Goal: Transaction & Acquisition: Obtain resource

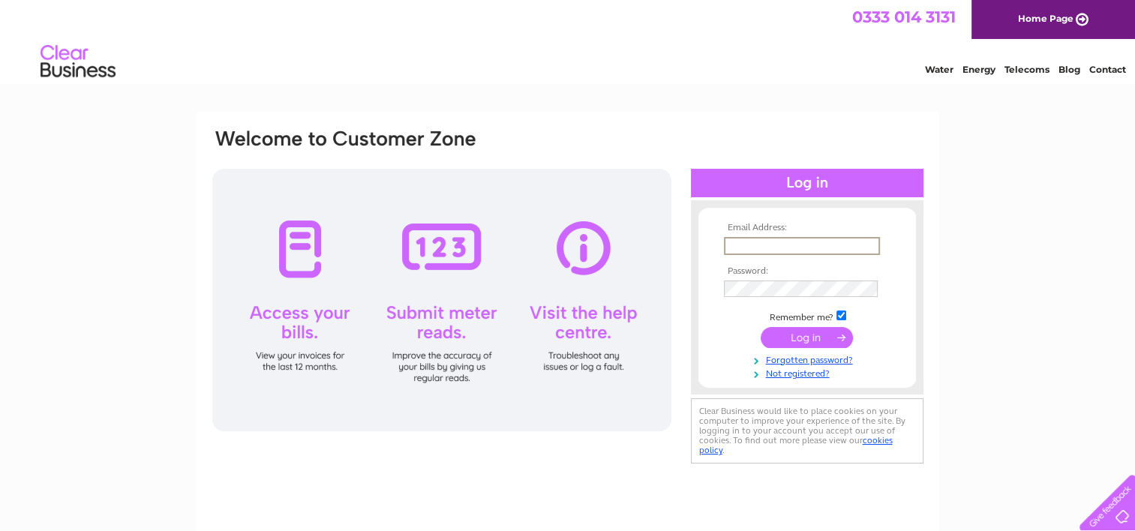
click at [810, 245] on input "text" at bounding box center [802, 246] width 156 height 18
type input "reception@innovationmidlothian.co.uk"
click at [795, 338] on input "submit" at bounding box center [807, 336] width 92 height 21
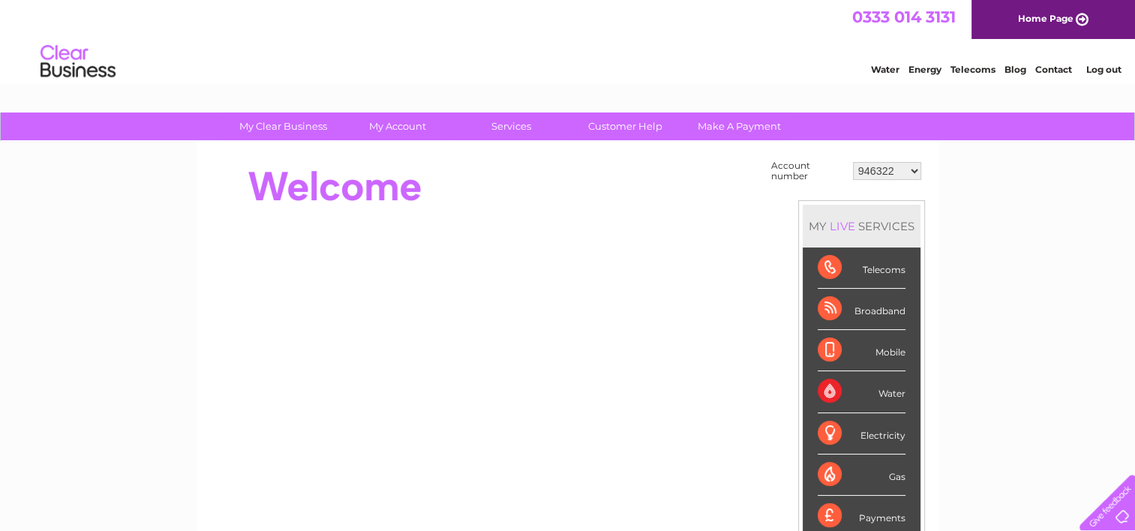
click at [886, 395] on div "Water" at bounding box center [862, 391] width 88 height 41
click at [824, 389] on div "Water" at bounding box center [862, 391] width 88 height 41
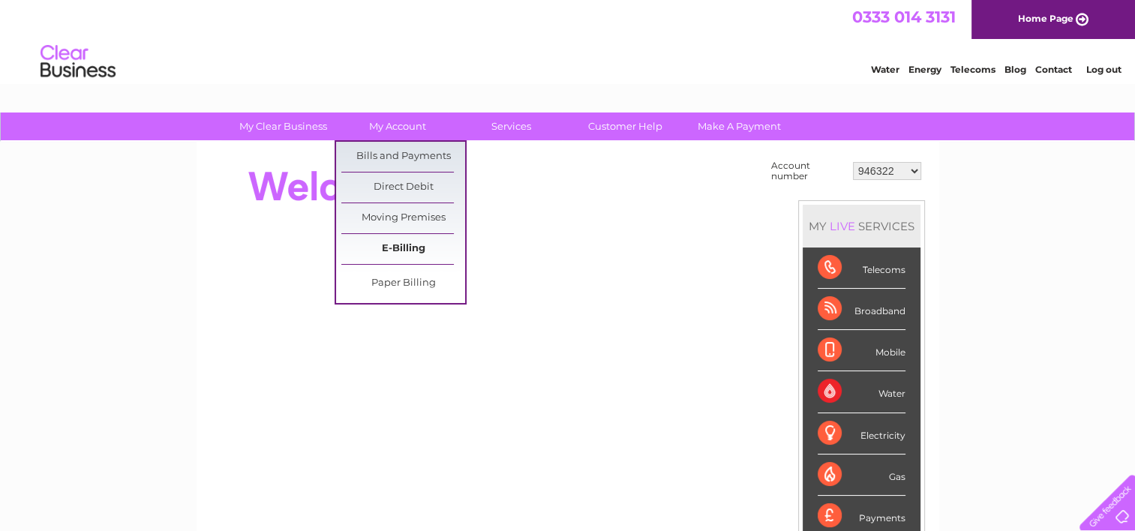
click at [389, 250] on link "E-Billing" at bounding box center [403, 249] width 124 height 30
click at [377, 149] on link "Bills and Payments" at bounding box center [403, 157] width 124 height 30
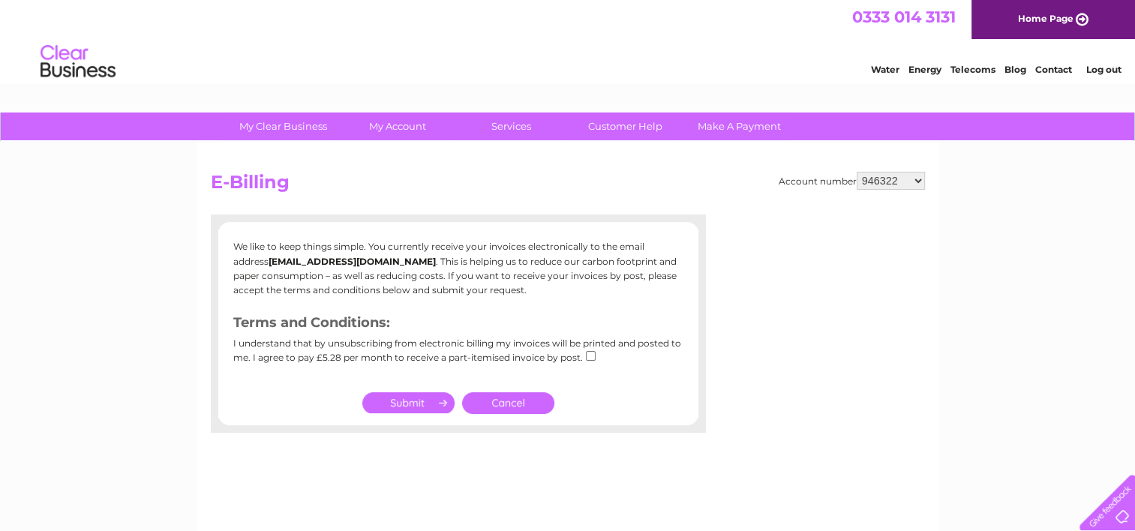
click at [417, 408] on input "submit" at bounding box center [408, 402] width 92 height 21
click at [507, 404] on link "Cancel" at bounding box center [508, 403] width 92 height 22
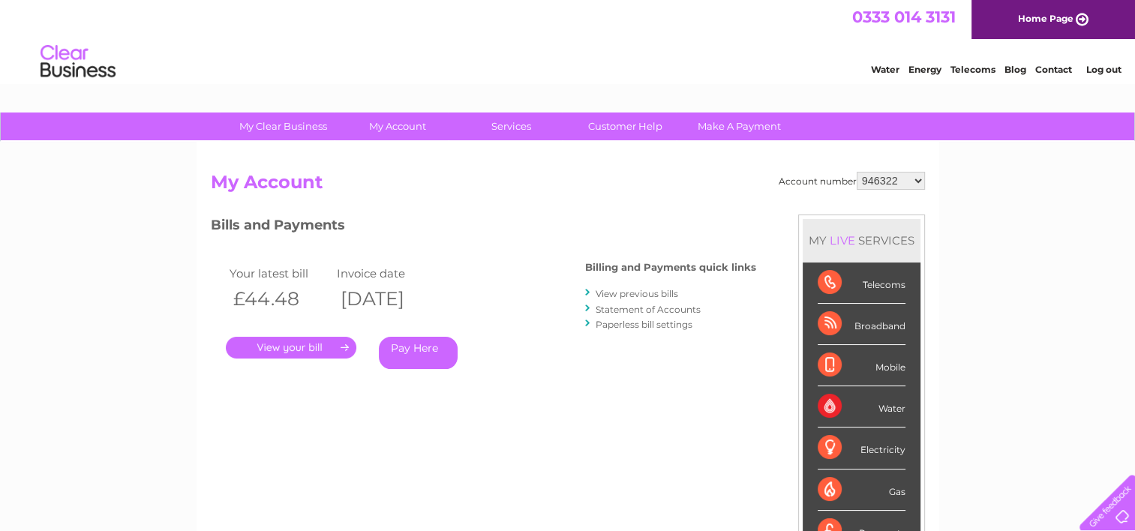
click at [311, 343] on link "." at bounding box center [291, 348] width 131 height 22
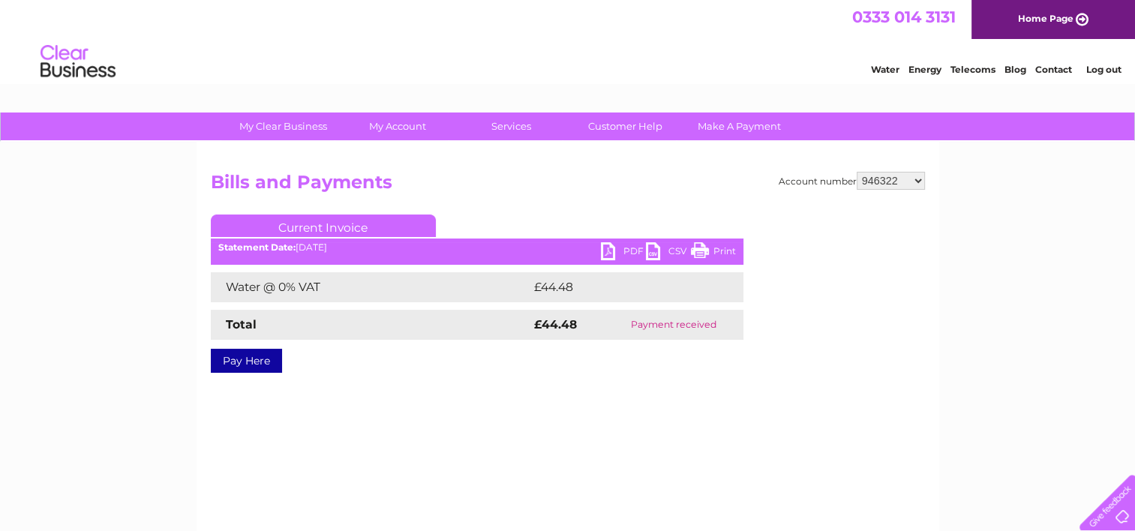
click at [618, 252] on link "PDF" at bounding box center [623, 253] width 45 height 22
